Goal: Task Accomplishment & Management: Use online tool/utility

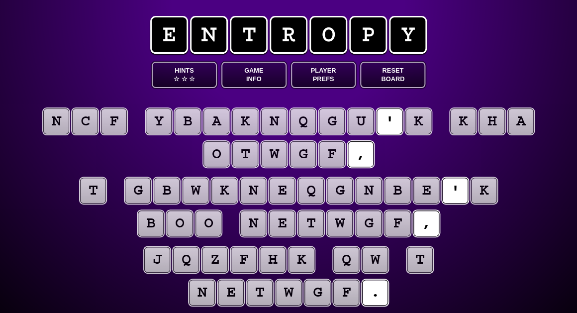
click at [412, 117] on puzzle-tile "k" at bounding box center [418, 121] width 26 height 26
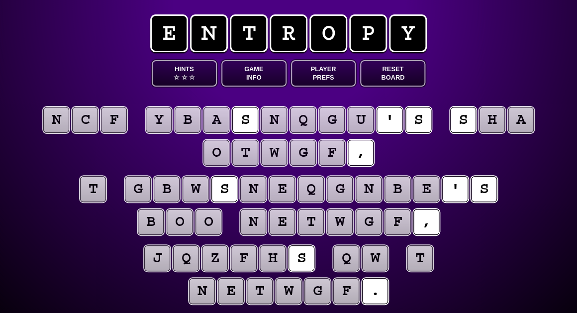
click at [98, 189] on puzzle-tile "t" at bounding box center [93, 189] width 26 height 26
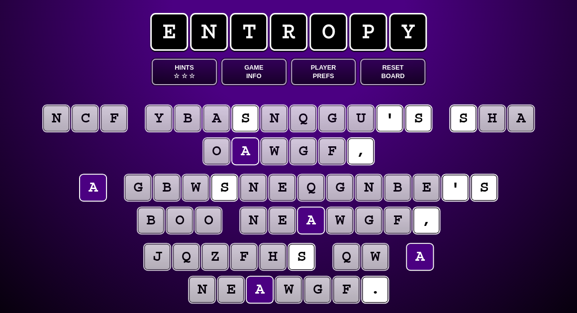
scroll to position [3, 0]
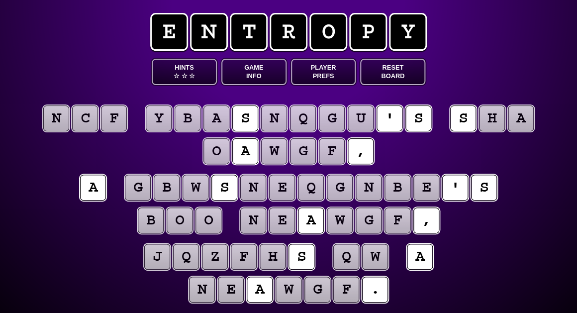
click at [167, 142] on puzzle-line "n c f y b a s n q g u ' s s h a o a w g f ," at bounding box center [288, 135] width 509 height 65
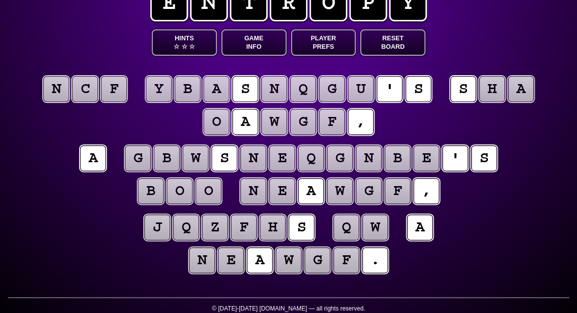
scroll to position [34, 0]
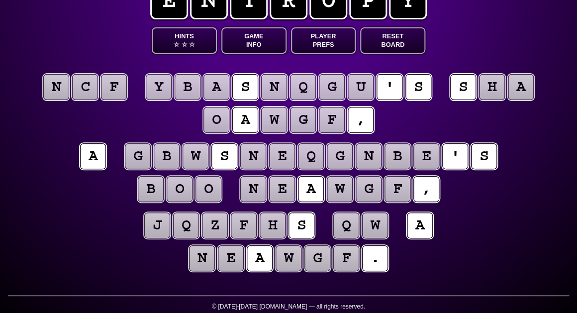
click at [104, 90] on puzzle-tile "f" at bounding box center [114, 87] width 26 height 26
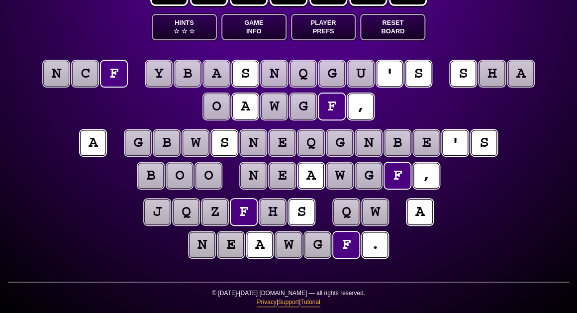
scroll to position [48, 0]
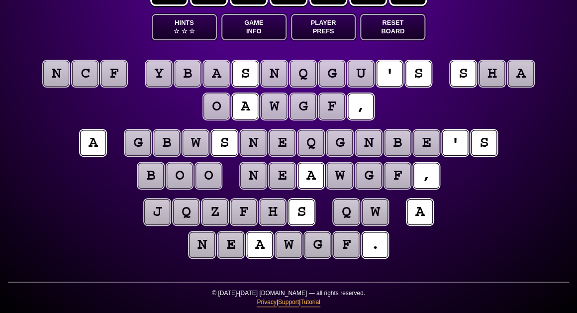
click at [91, 70] on puzzle-tile "c" at bounding box center [85, 74] width 26 height 26
click at [62, 71] on puzzle-tile "n" at bounding box center [56, 74] width 26 height 26
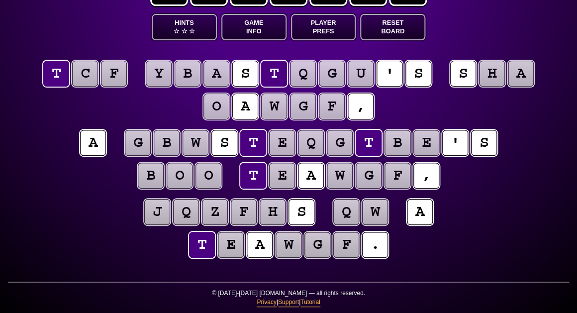
click at [95, 78] on puzzle-tile "c" at bounding box center [85, 74] width 26 height 26
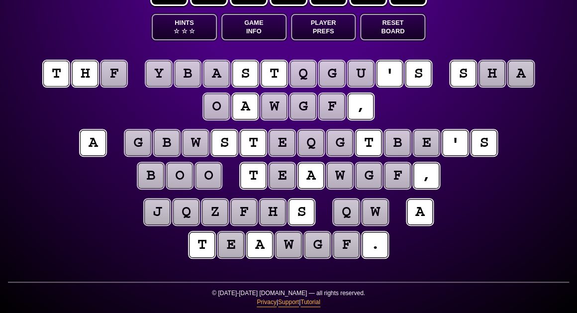
click at [112, 73] on puzzle-tile "f" at bounding box center [114, 74] width 26 height 26
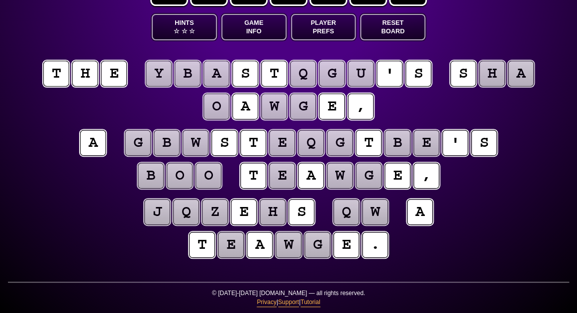
click at [87, 105] on puzzle-line "t h e y b a s t q g u ' s s h a o a w g e ," at bounding box center [288, 90] width 509 height 65
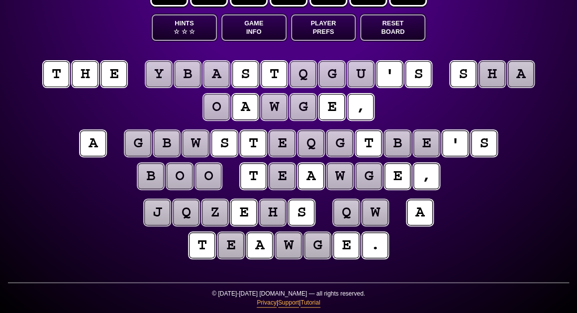
click at [304, 105] on puzzle-tile "g" at bounding box center [303, 107] width 26 height 26
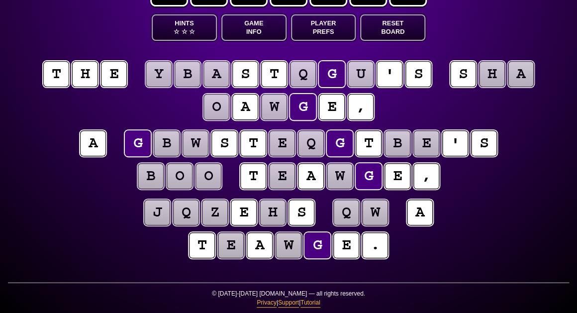
click at [158, 243] on puzzle-line "j q z e h s q w a t e a w g e ." at bounding box center [288, 229] width 509 height 65
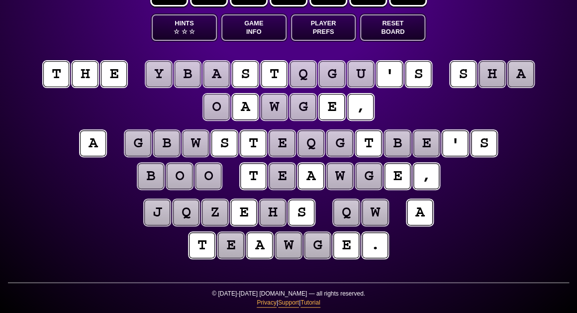
scroll to position [47, 0]
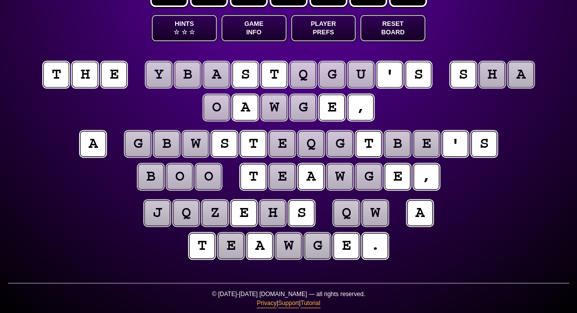
click at [164, 142] on puzzle-tile "b" at bounding box center [167, 144] width 26 height 26
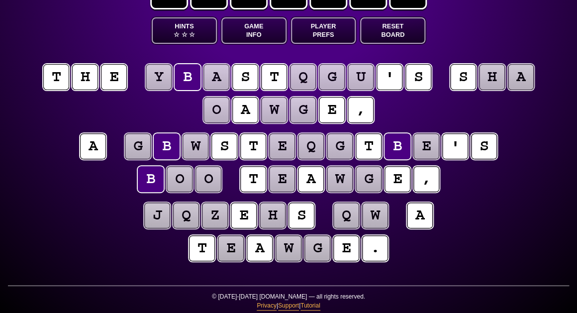
click at [71, 178] on puzzle-line "a g b w s t e q g t b e ' s b o o t e a w g e ," at bounding box center [288, 163] width 509 height 65
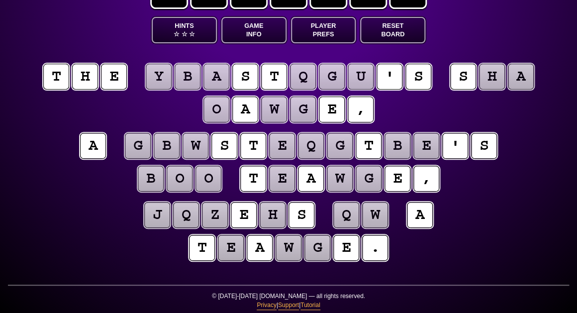
scroll to position [45, 0]
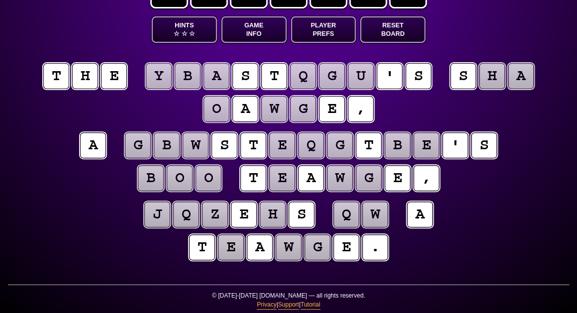
click at [301, 72] on puzzle-tile "q" at bounding box center [303, 76] width 26 height 26
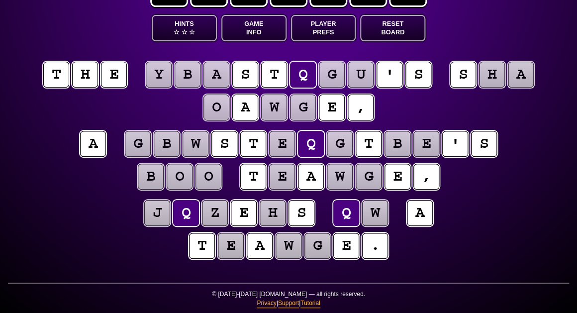
scroll to position [46, 0]
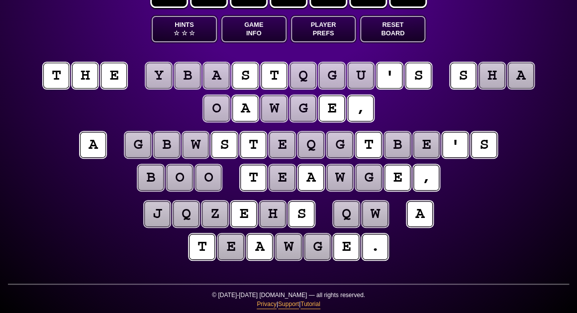
click at [329, 76] on puzzle-tile "g" at bounding box center [332, 76] width 26 height 26
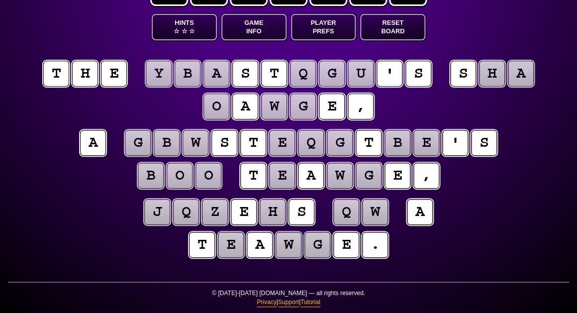
scroll to position [48, 0]
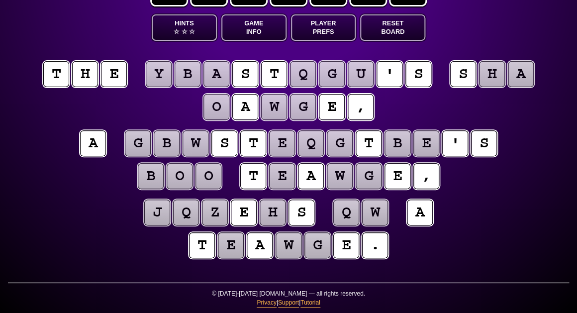
click at [361, 77] on puzzle-tile "u" at bounding box center [361, 74] width 26 height 26
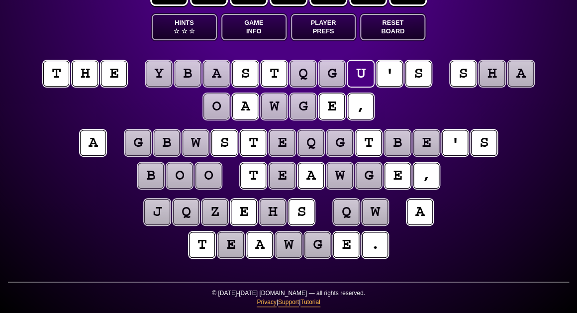
scroll to position [47, 0]
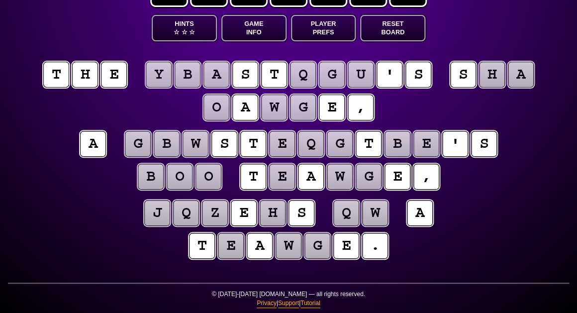
click at [303, 75] on puzzle-tile "q" at bounding box center [303, 75] width 26 height 26
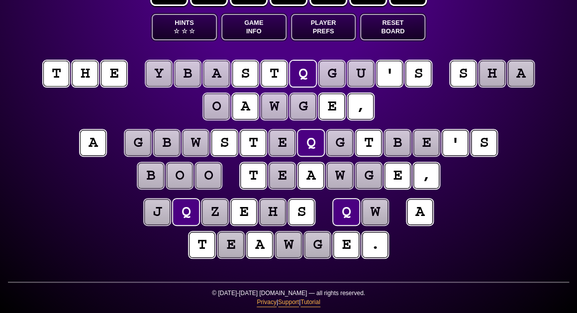
scroll to position [48, 0]
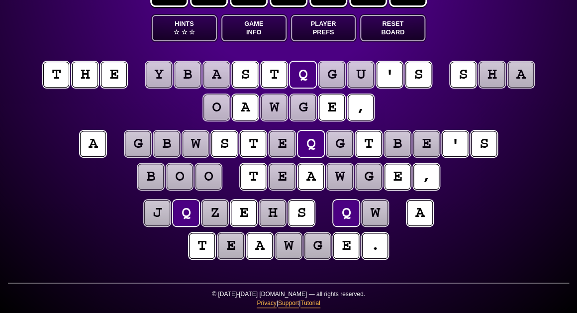
click at [330, 76] on puzzle-tile "g" at bounding box center [332, 75] width 26 height 26
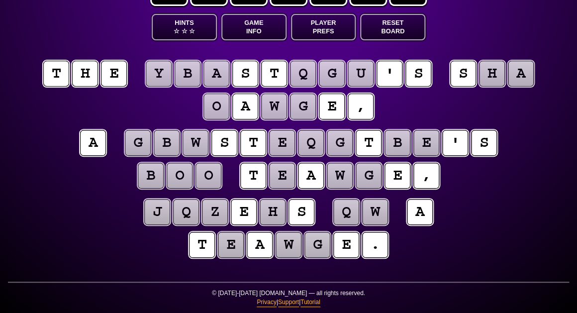
click at [343, 216] on puzzle-tile "q" at bounding box center [346, 212] width 26 height 26
click at [376, 217] on puzzle-tile "w" at bounding box center [375, 212] width 26 height 26
click at [170, 147] on puzzle-tile "b" at bounding box center [167, 143] width 26 height 26
click at [181, 190] on puzzle-line "a g b w s t e q g t b e ' s b o o t e a w g e ," at bounding box center [288, 159] width 509 height 65
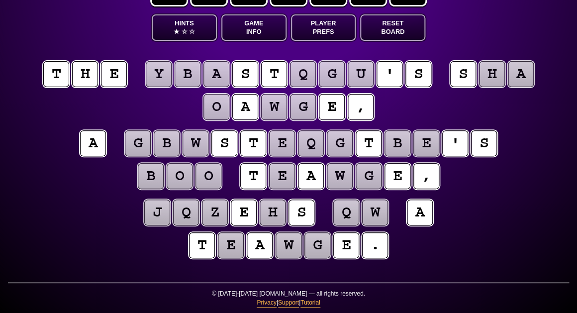
click at [181, 176] on puzzle-tile "o" at bounding box center [180, 176] width 26 height 26
click at [303, 107] on puzzle-tile "g" at bounding box center [303, 107] width 26 height 26
click at [342, 176] on puzzle-tile "w" at bounding box center [340, 176] width 26 height 26
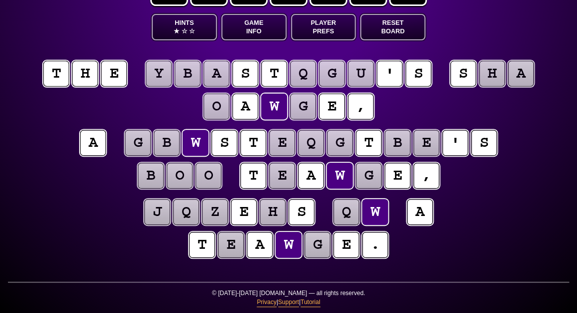
scroll to position [48, 0]
click at [368, 177] on puzzle-tile "g" at bounding box center [368, 176] width 26 height 26
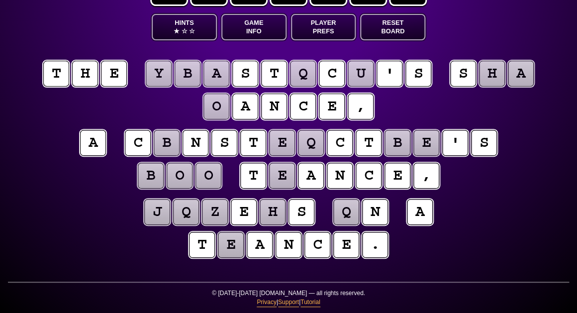
click at [220, 113] on puzzle-tile "o" at bounding box center [216, 106] width 26 height 26
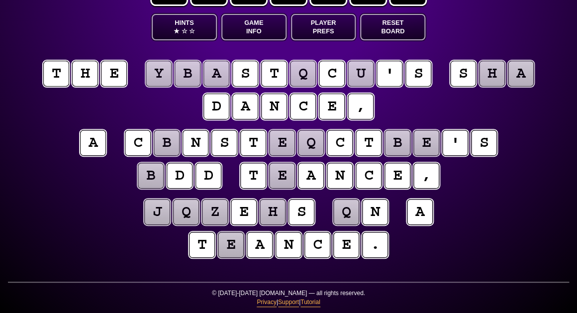
click at [150, 180] on puzzle-tile "b" at bounding box center [151, 176] width 26 height 26
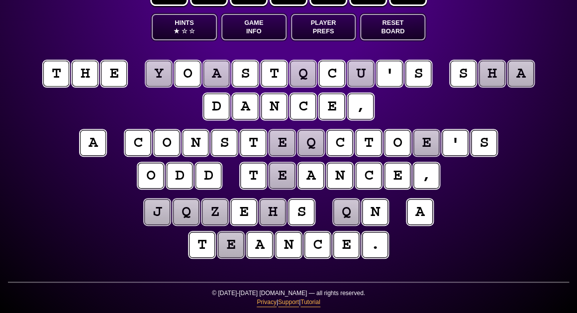
click at [440, 108] on puzzle-line "t h e y o a s t q c u ' s s h a d a n c e ," at bounding box center [288, 90] width 509 height 65
click at [282, 150] on puzzle-tile "e" at bounding box center [282, 143] width 26 height 26
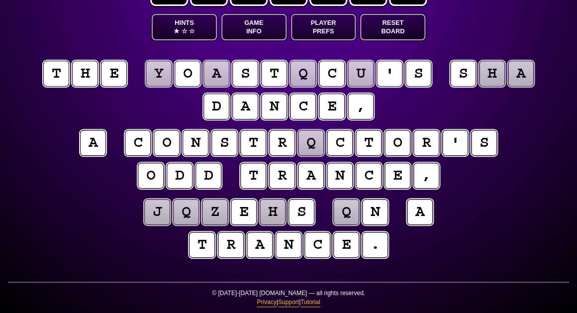
click at [305, 145] on puzzle-tile "q" at bounding box center [311, 143] width 26 height 26
click at [129, 170] on puzzle-line "a c o n s t r q c t o r ' s o d d t r a n c e ," at bounding box center [288, 159] width 509 height 65
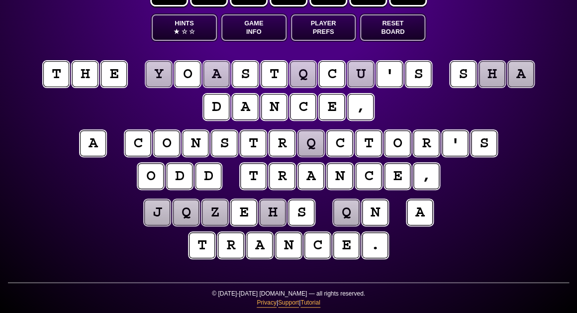
click at [313, 154] on puzzle-tile "q" at bounding box center [311, 143] width 26 height 26
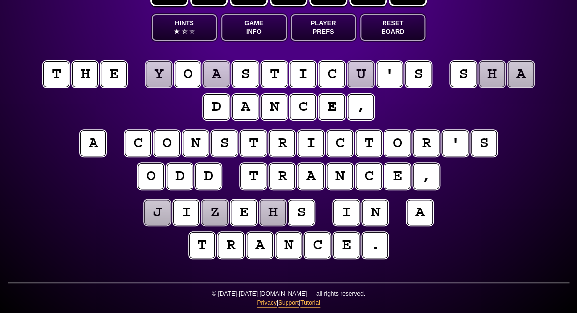
click at [72, 232] on puzzle-line "j i z e h s i n a t r a n c e ." at bounding box center [288, 229] width 509 height 65
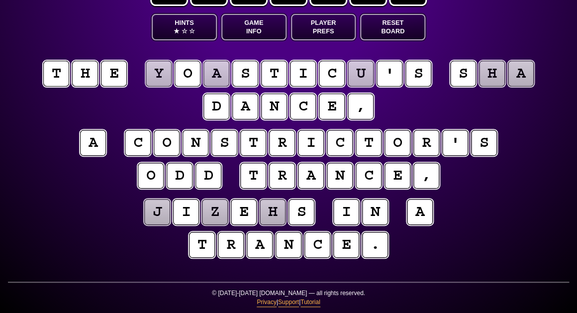
scroll to position [48, 0]
click at [163, 73] on puzzle-tile "y" at bounding box center [159, 74] width 26 height 26
click at [214, 75] on puzzle-tile "a" at bounding box center [216, 74] width 26 height 26
click at [362, 73] on puzzle-tile "u" at bounding box center [361, 74] width 26 height 26
click at [491, 71] on puzzle-tile "h" at bounding box center [492, 74] width 26 height 26
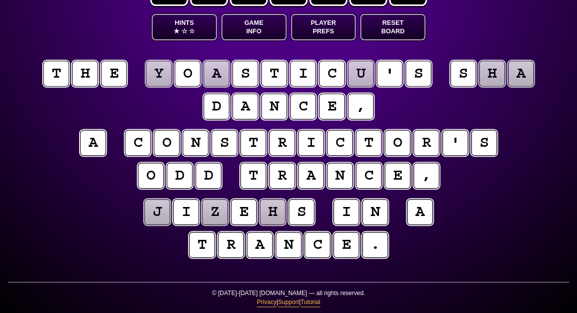
click at [212, 213] on puzzle-tile "z" at bounding box center [215, 212] width 26 height 26
click at [165, 215] on puzzle-tile "j" at bounding box center [157, 212] width 26 height 26
click at [521, 72] on puzzle-tile "a" at bounding box center [521, 74] width 26 height 26
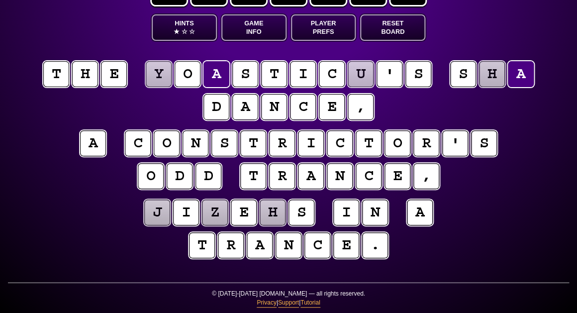
scroll to position [47, 0]
click at [190, 34] on span "☆" at bounding box center [192, 31] width 6 height 8
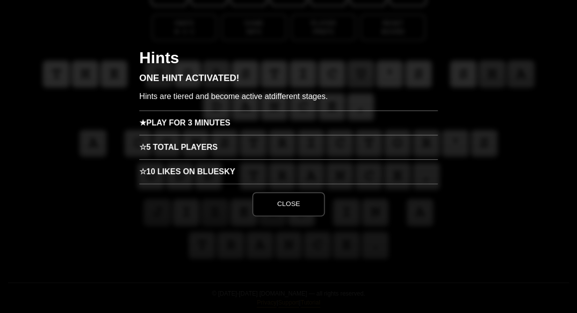
scroll to position [0, 0]
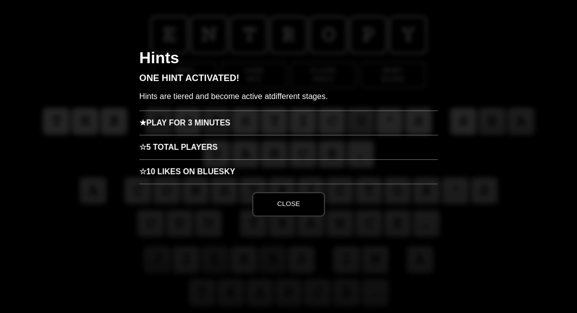
click at [189, 123] on h3 "★ Play for 3 minutes" at bounding box center [288, 122] width 298 height 24
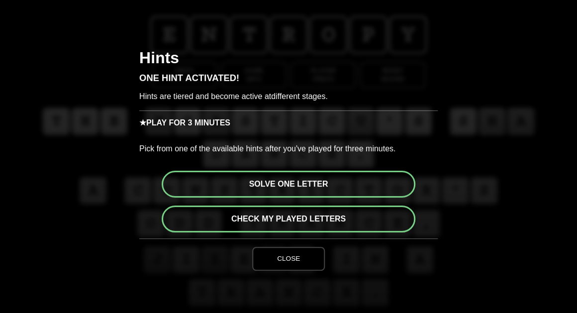
click at [296, 182] on button "Solve one letter" at bounding box center [289, 184] width 254 height 27
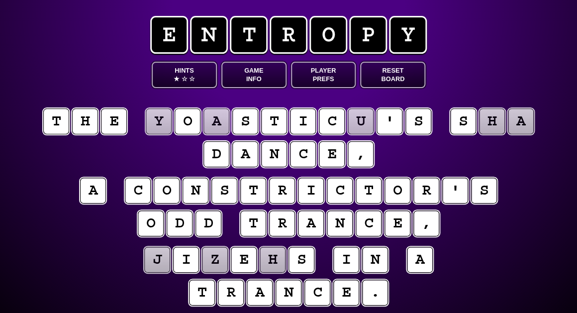
click at [213, 122] on puzzle-tile "a" at bounding box center [216, 121] width 26 height 26
click at [483, 124] on puzzle-tile "h" at bounding box center [492, 121] width 26 height 26
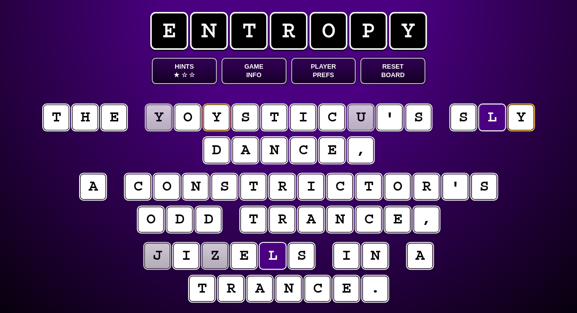
scroll to position [4, 0]
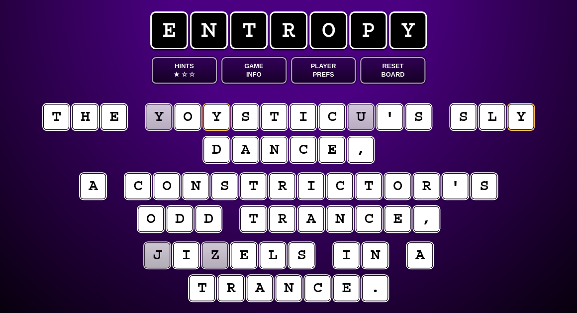
click at [117, 261] on puzzle-line "j i z e l s i n a t r a n c e ." at bounding box center [288, 272] width 509 height 65
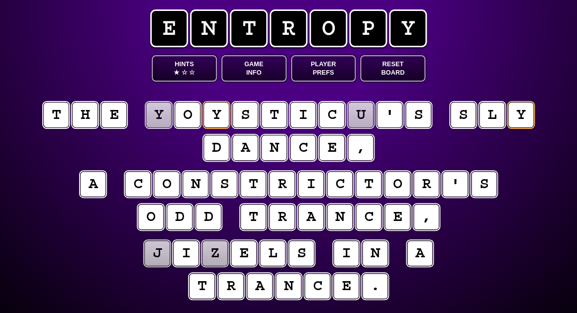
scroll to position [6, 0]
click at [162, 259] on puzzle-tile "j" at bounding box center [157, 253] width 26 height 26
click at [214, 256] on puzzle-tile "z" at bounding box center [215, 253] width 26 height 26
click at [118, 282] on puzzle-line "j i z e l s i n a t r a n c e ." at bounding box center [288, 270] width 509 height 65
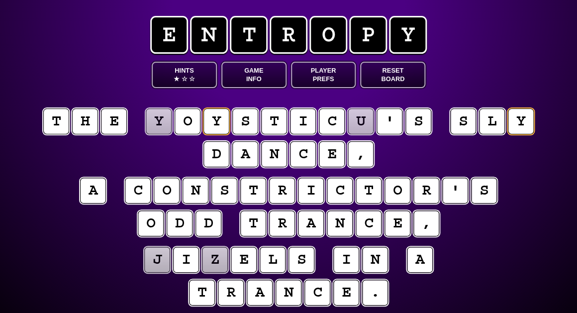
scroll to position [0, 0]
click at [357, 123] on puzzle-tile "u" at bounding box center [361, 121] width 26 height 26
click at [165, 121] on puzzle-tile "y" at bounding box center [159, 121] width 26 height 26
click at [360, 126] on puzzle-tile "u" at bounding box center [361, 121] width 26 height 26
click at [163, 259] on puzzle-tile "j" at bounding box center [157, 259] width 27 height 27
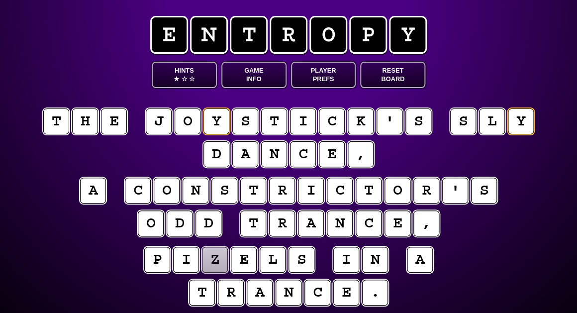
click at [220, 262] on puzzle-tile "z" at bounding box center [215, 260] width 26 height 26
type input "**********"
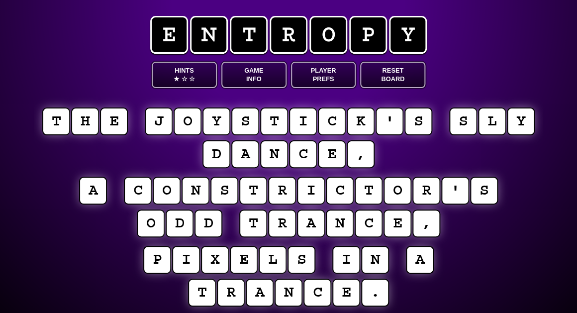
click at [255, 73] on button "Game Info" at bounding box center [253, 75] width 65 height 26
